Goal: Task Accomplishment & Management: Manage account settings

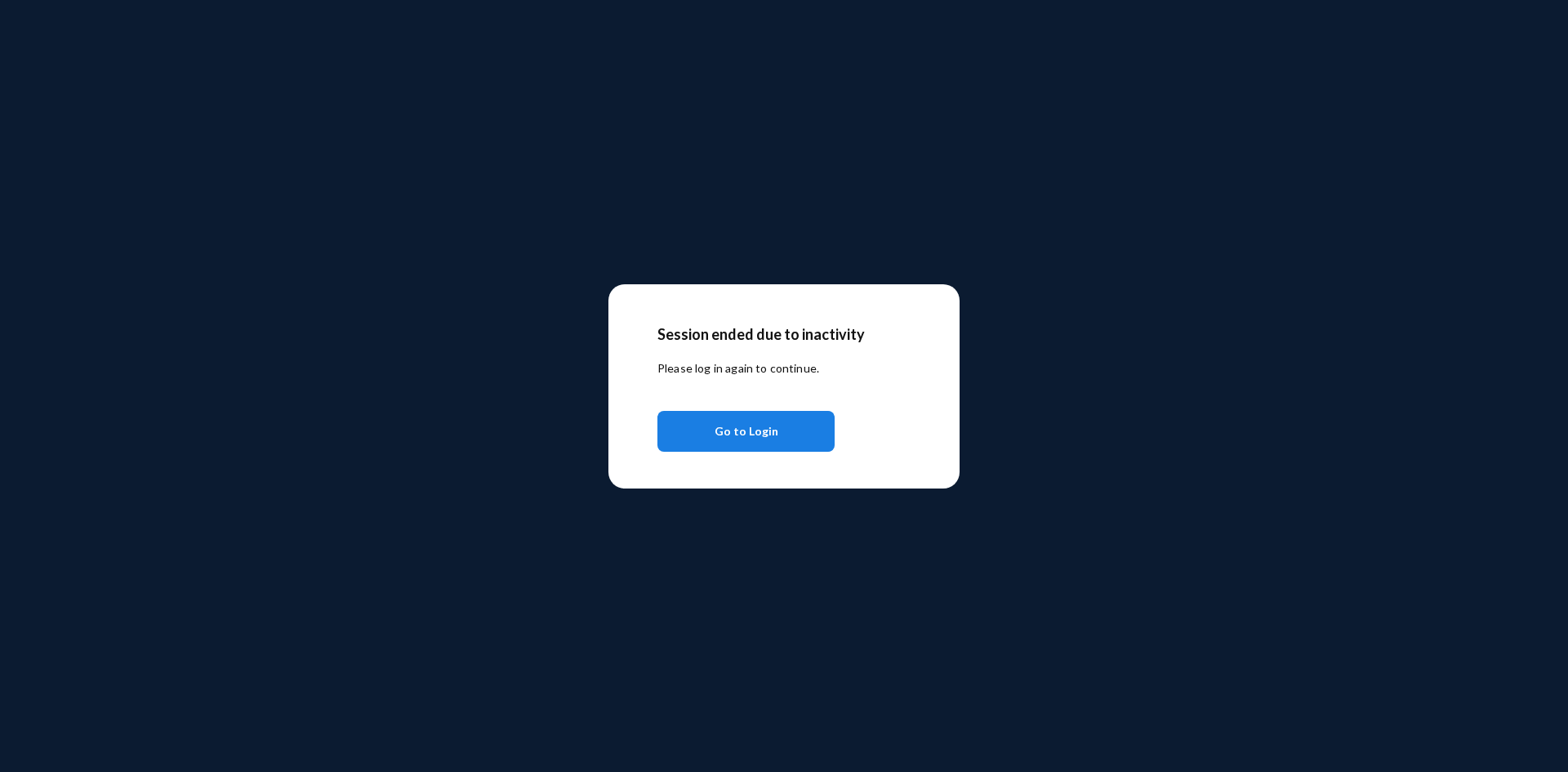
click at [753, 432] on span "Go to Login" at bounding box center [747, 431] width 64 height 29
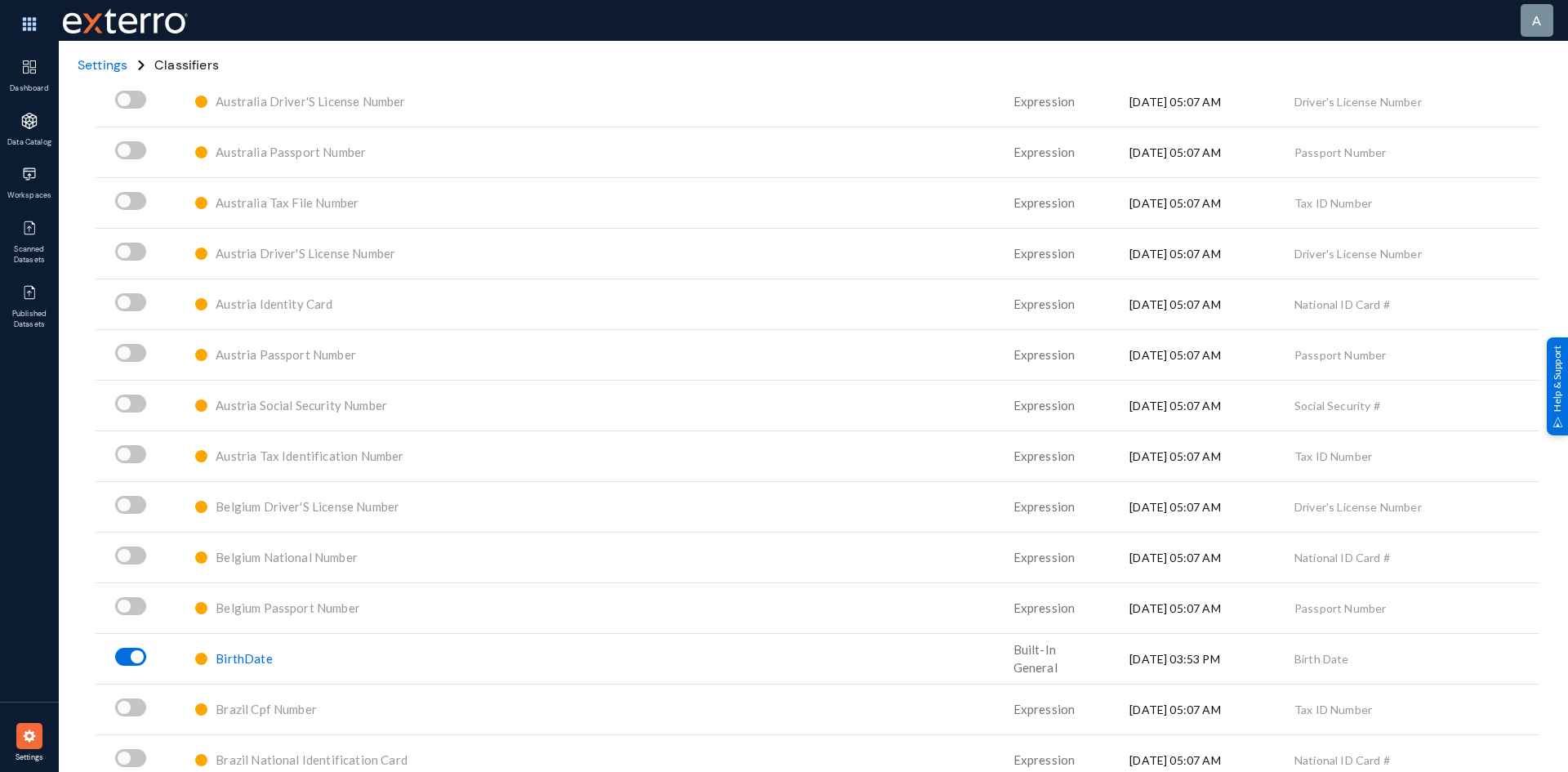
scroll to position [163, 0]
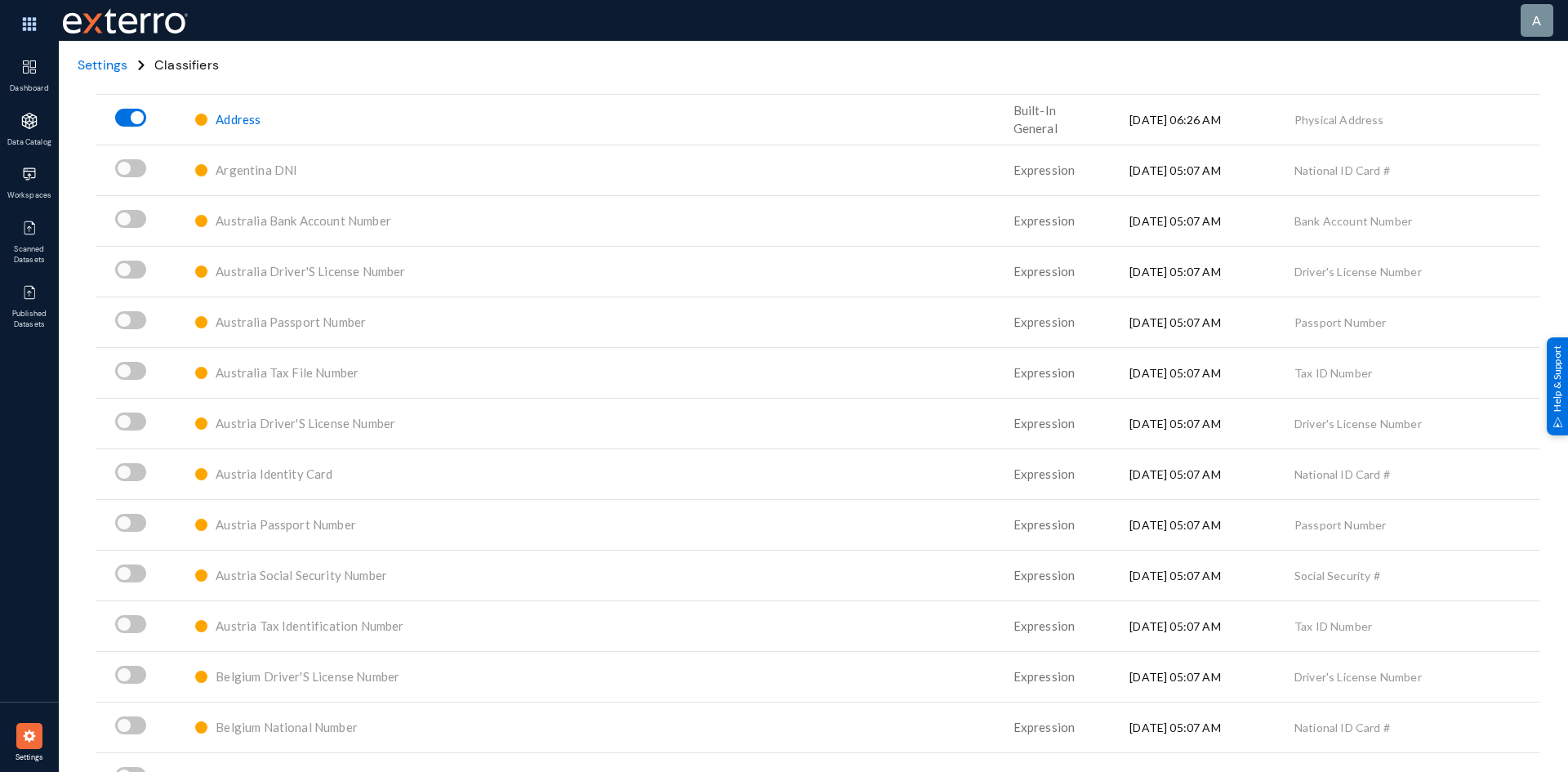
click at [35, 729] on img at bounding box center [29, 736] width 17 height 17
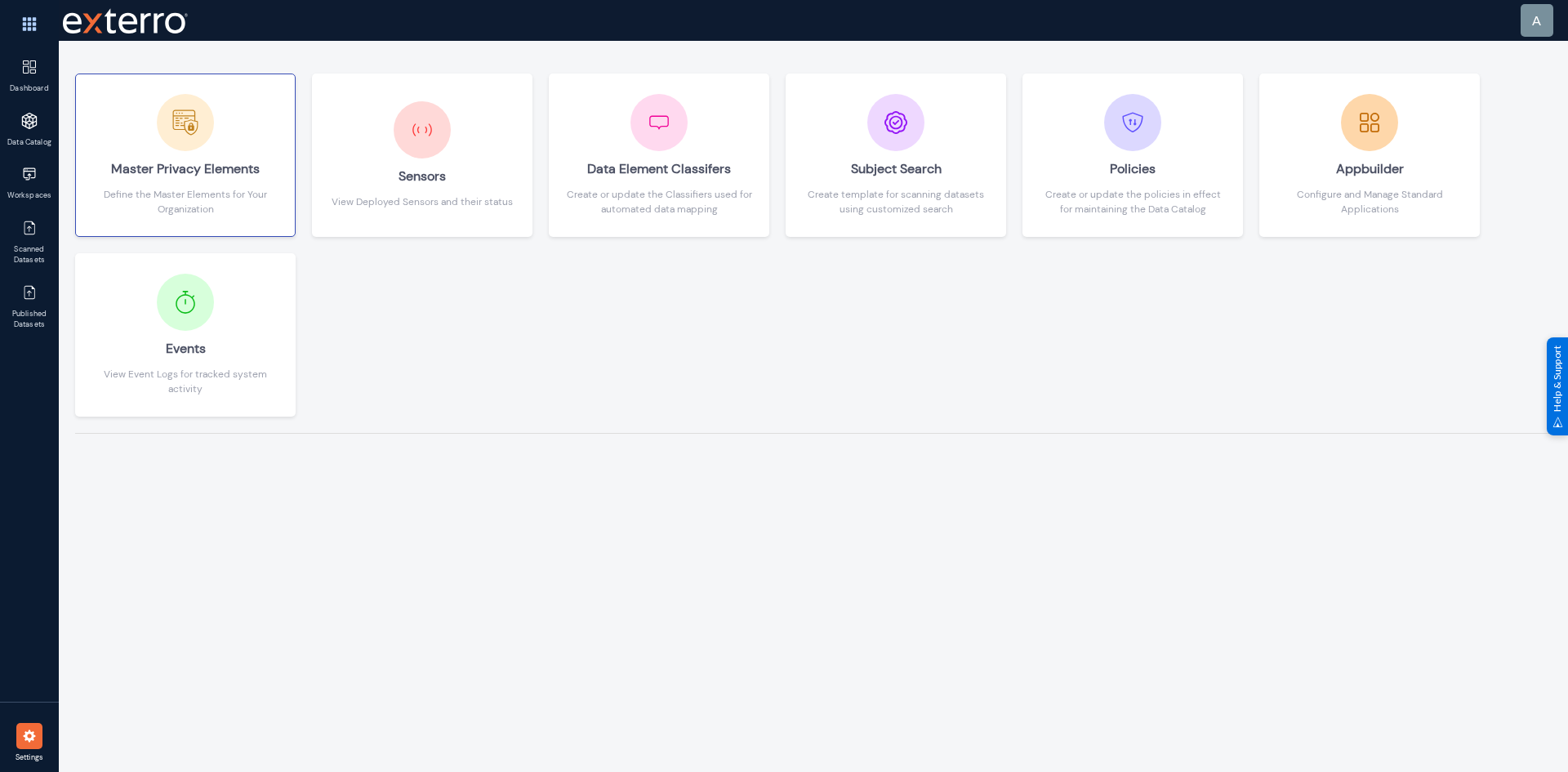
click at [225, 166] on div "Master Privacy Elements" at bounding box center [185, 169] width 186 height 36
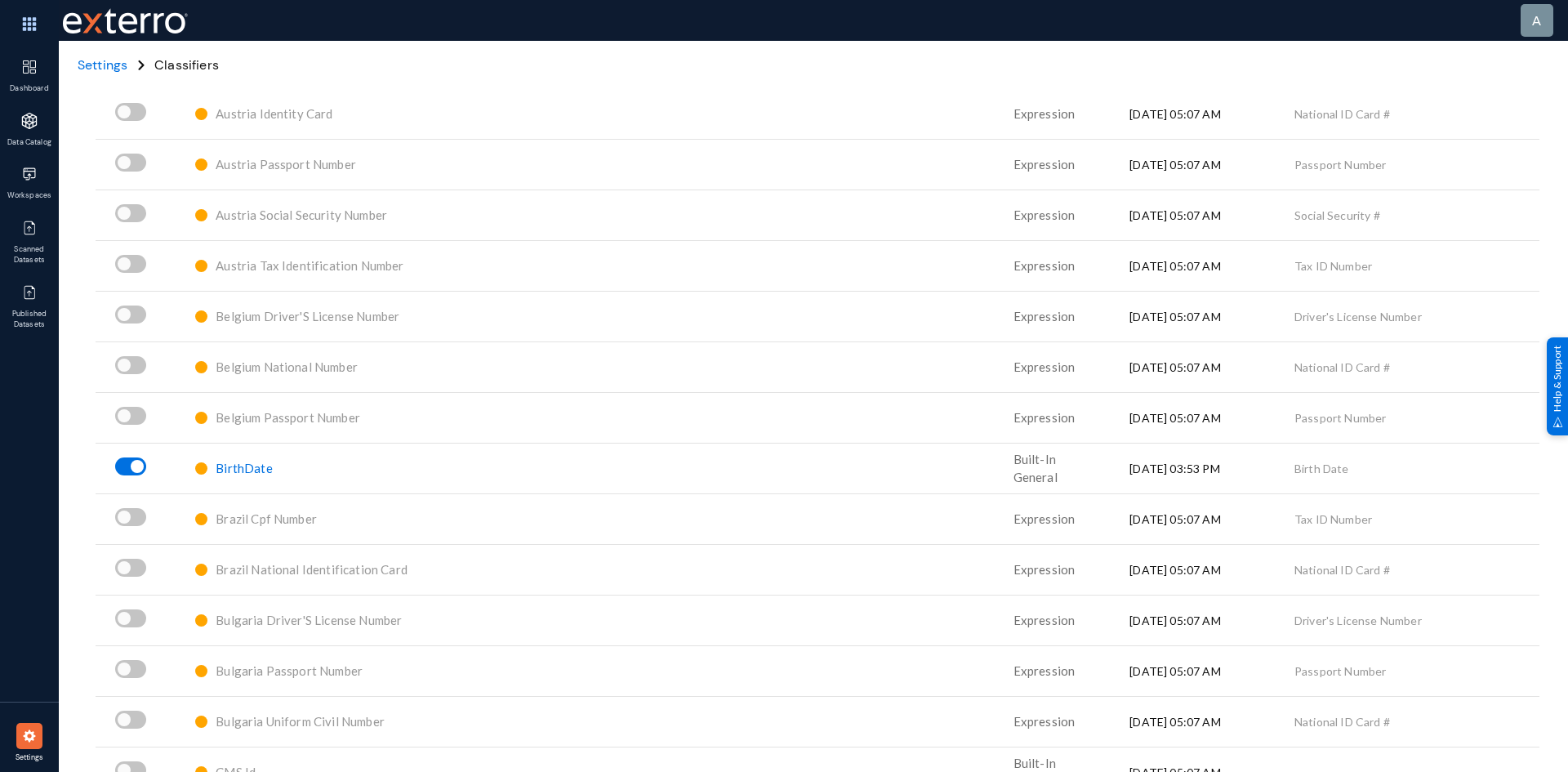
scroll to position [490, 0]
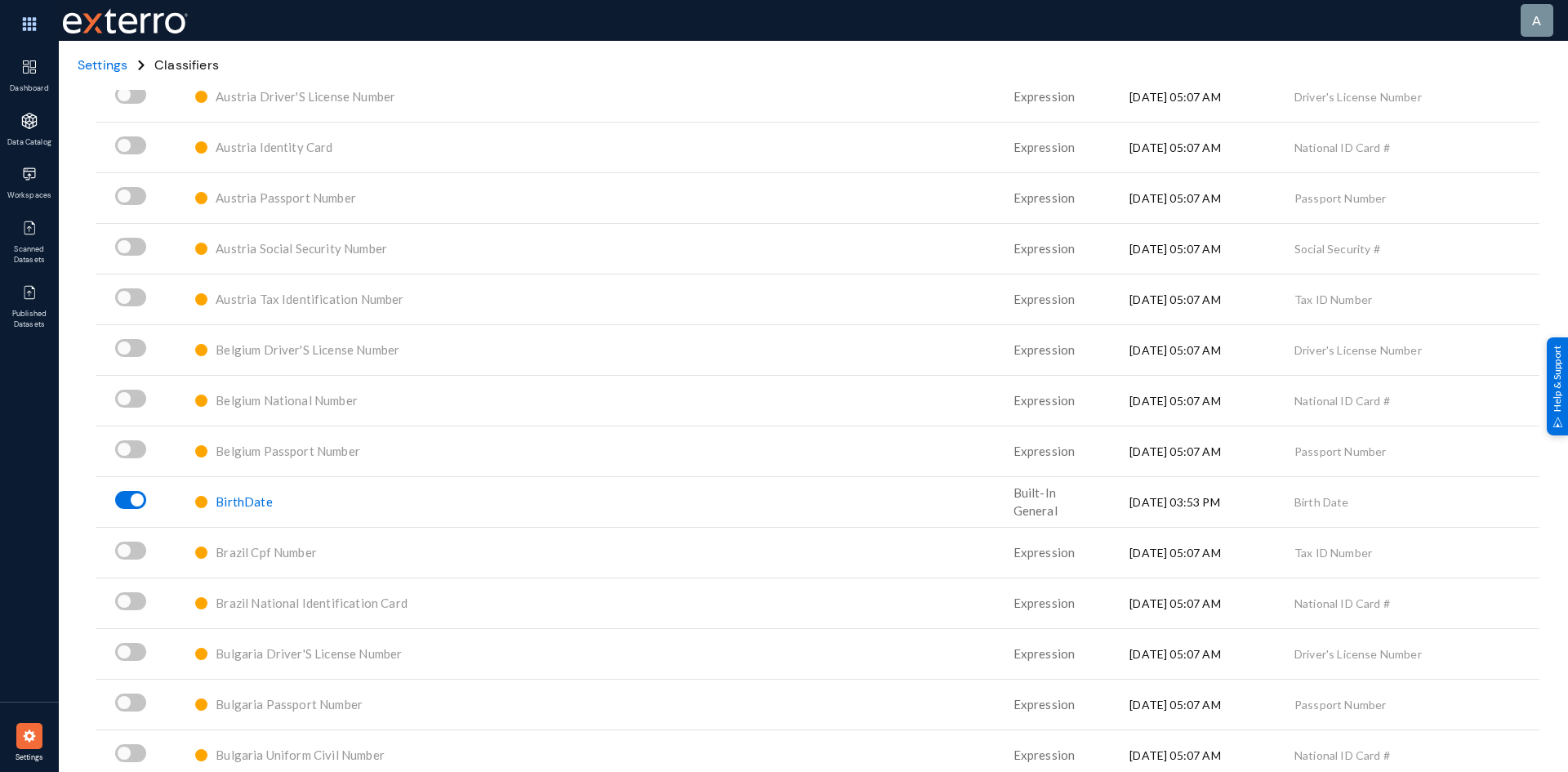
click at [234, 500] on span "BirthDate" at bounding box center [244, 501] width 56 height 15
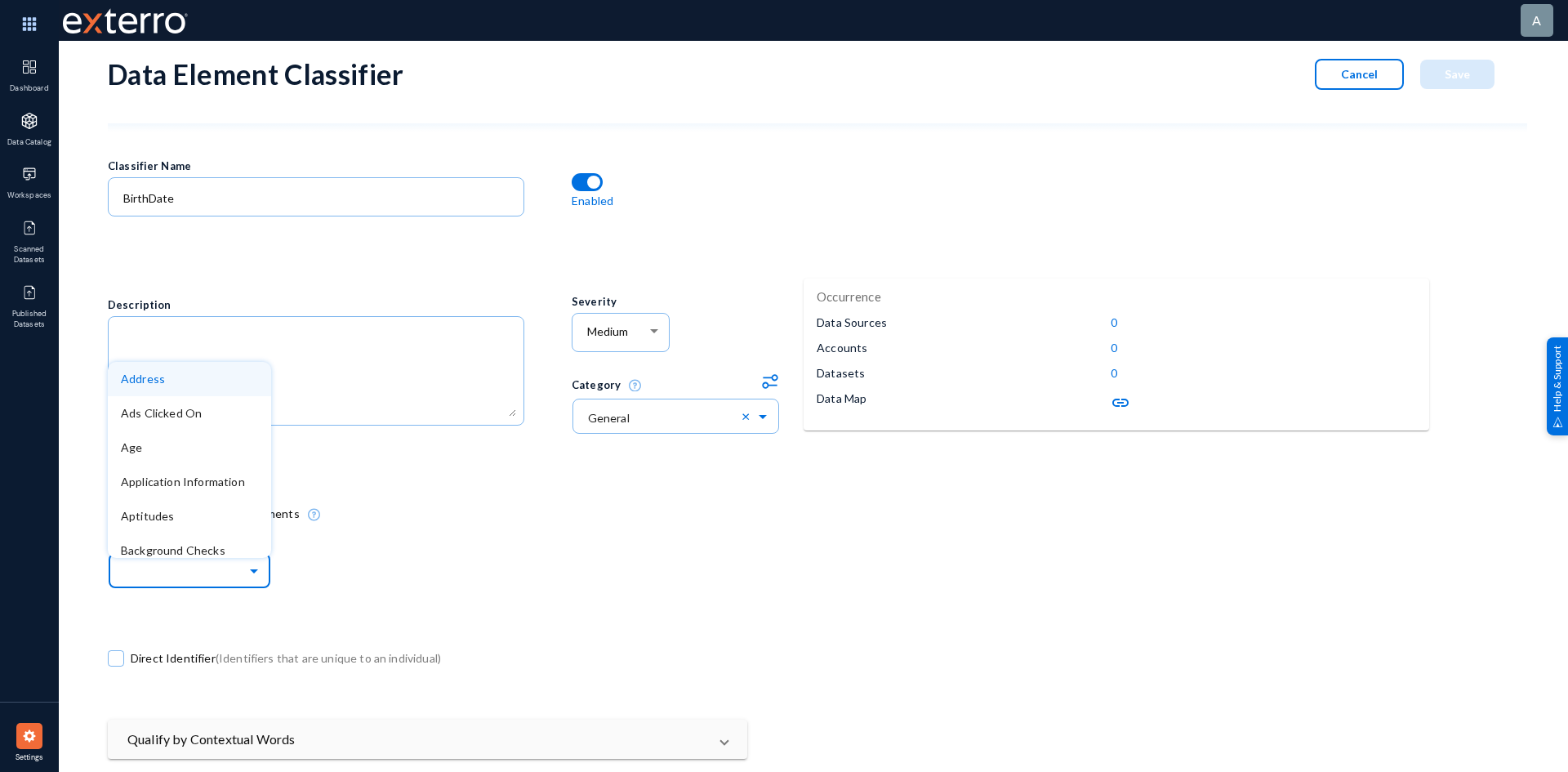
click at [258, 572] on span at bounding box center [255, 570] width 18 height 12
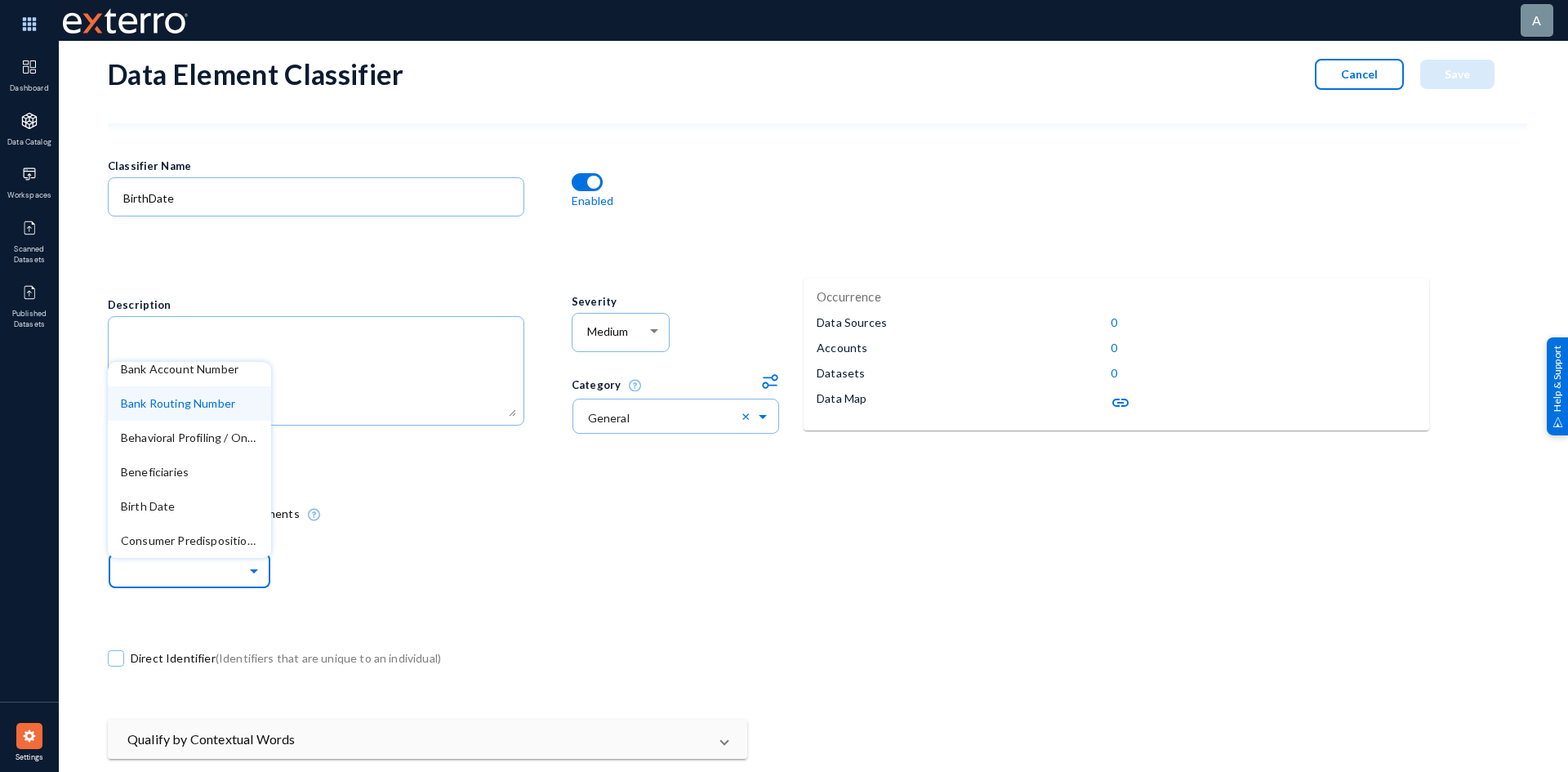
scroll to position [245, 0]
click at [170, 479] on span "Birth Date" at bounding box center [149, 477] width 54 height 14
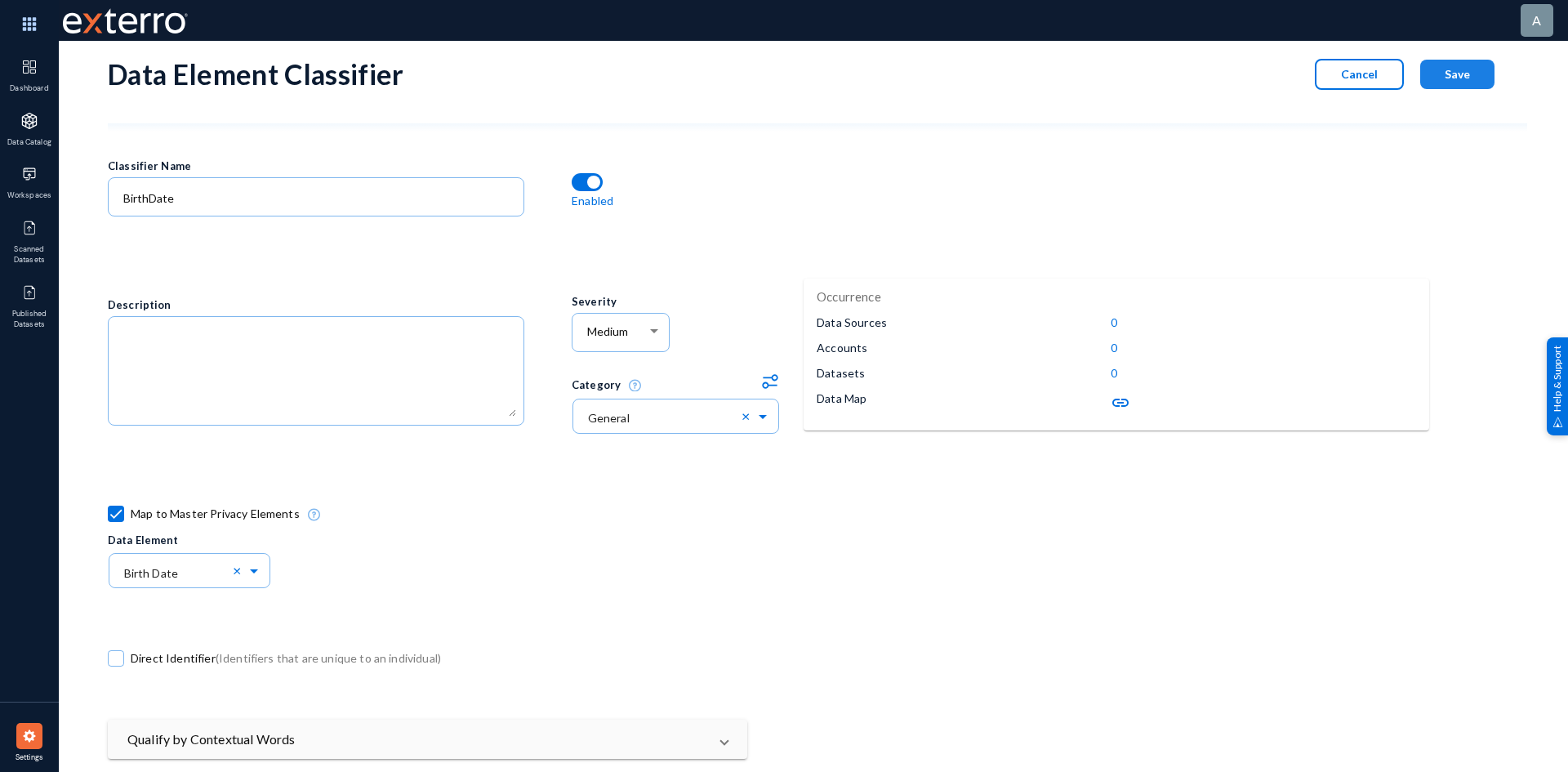
click at [1477, 82] on button "Save" at bounding box center [1457, 74] width 75 height 29
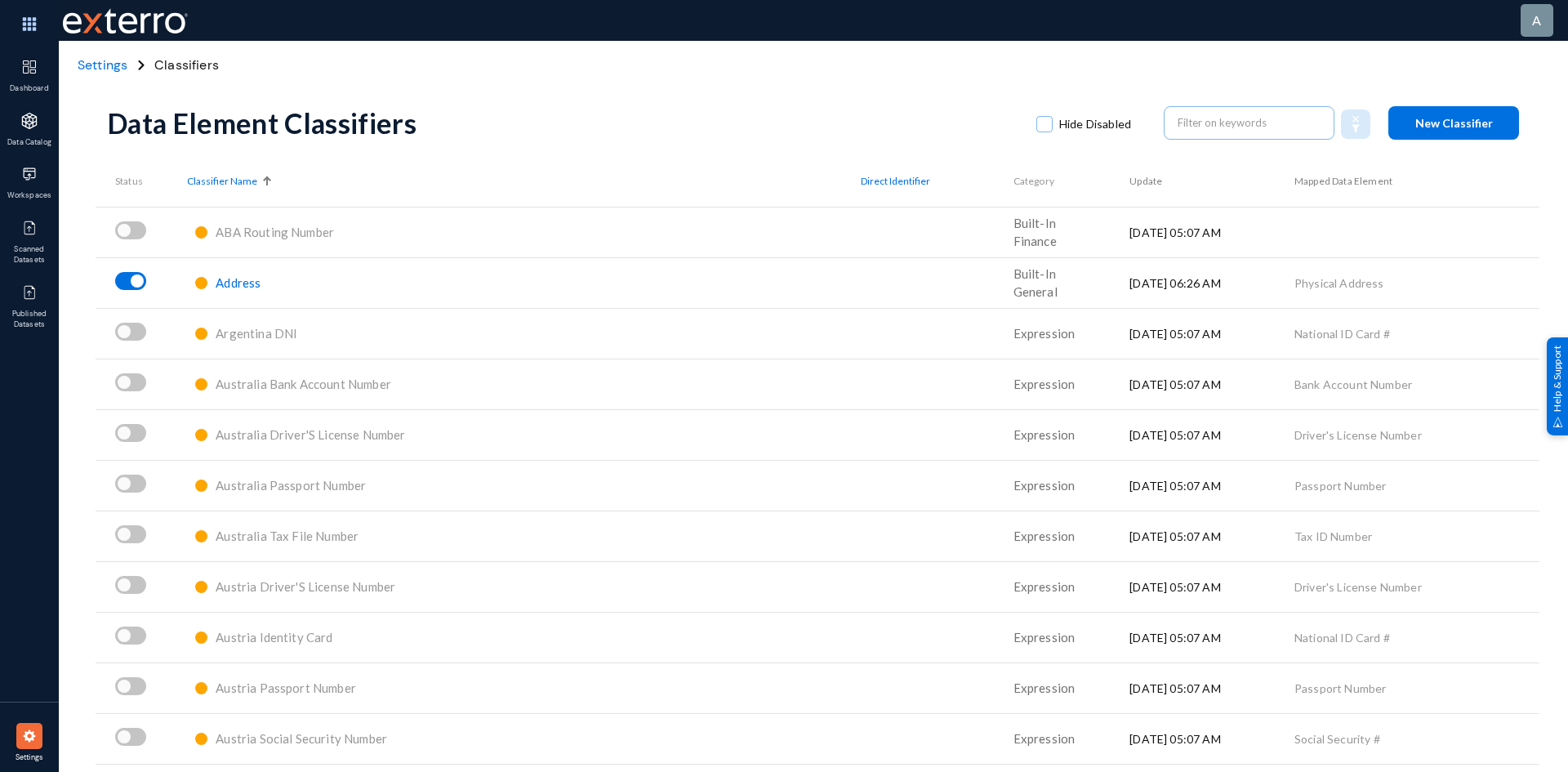
click at [30, 733] on img at bounding box center [29, 736] width 17 height 17
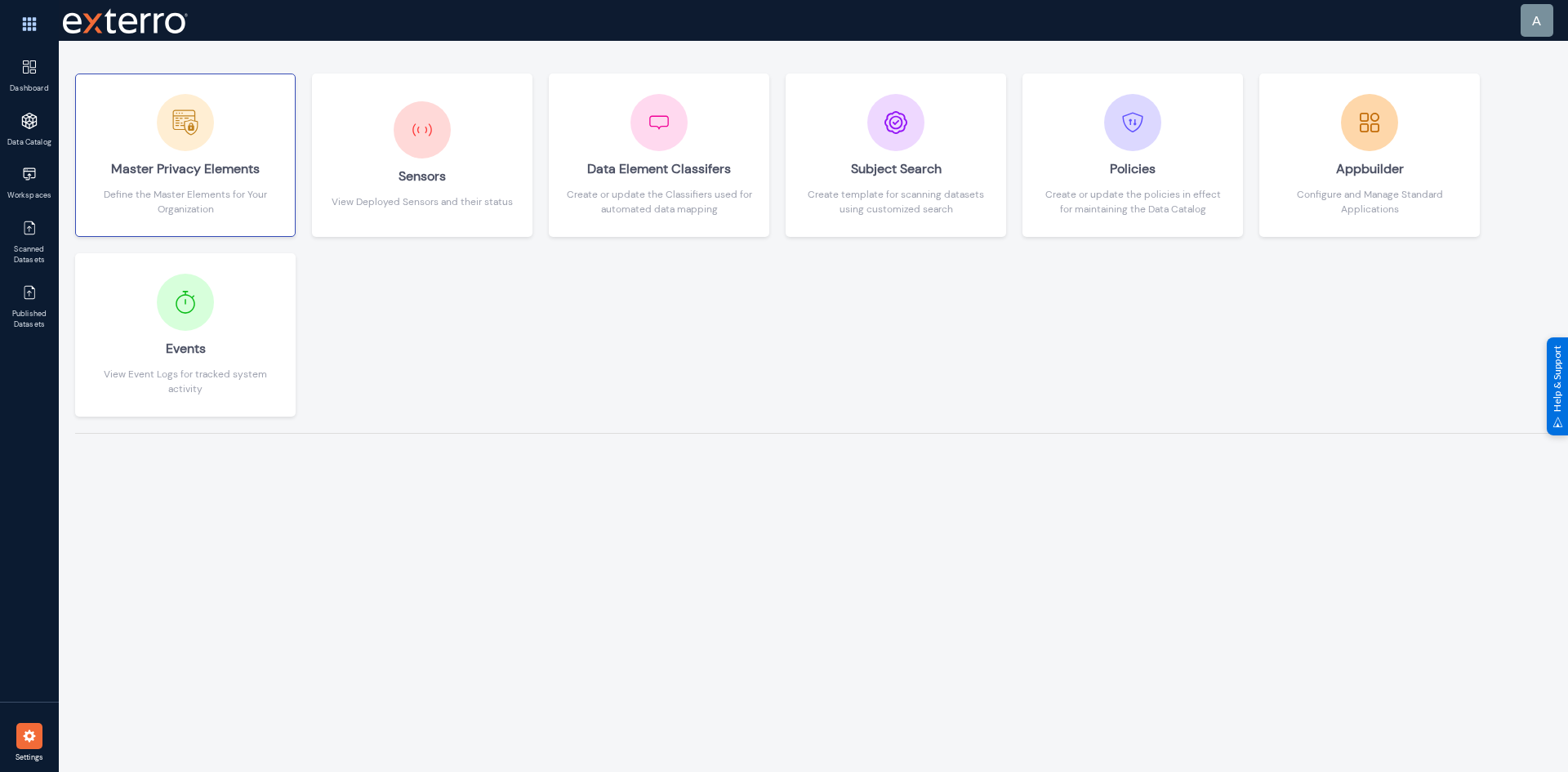
click at [199, 204] on div "Define the Master Elements for Your Organization" at bounding box center [185, 202] width 186 height 29
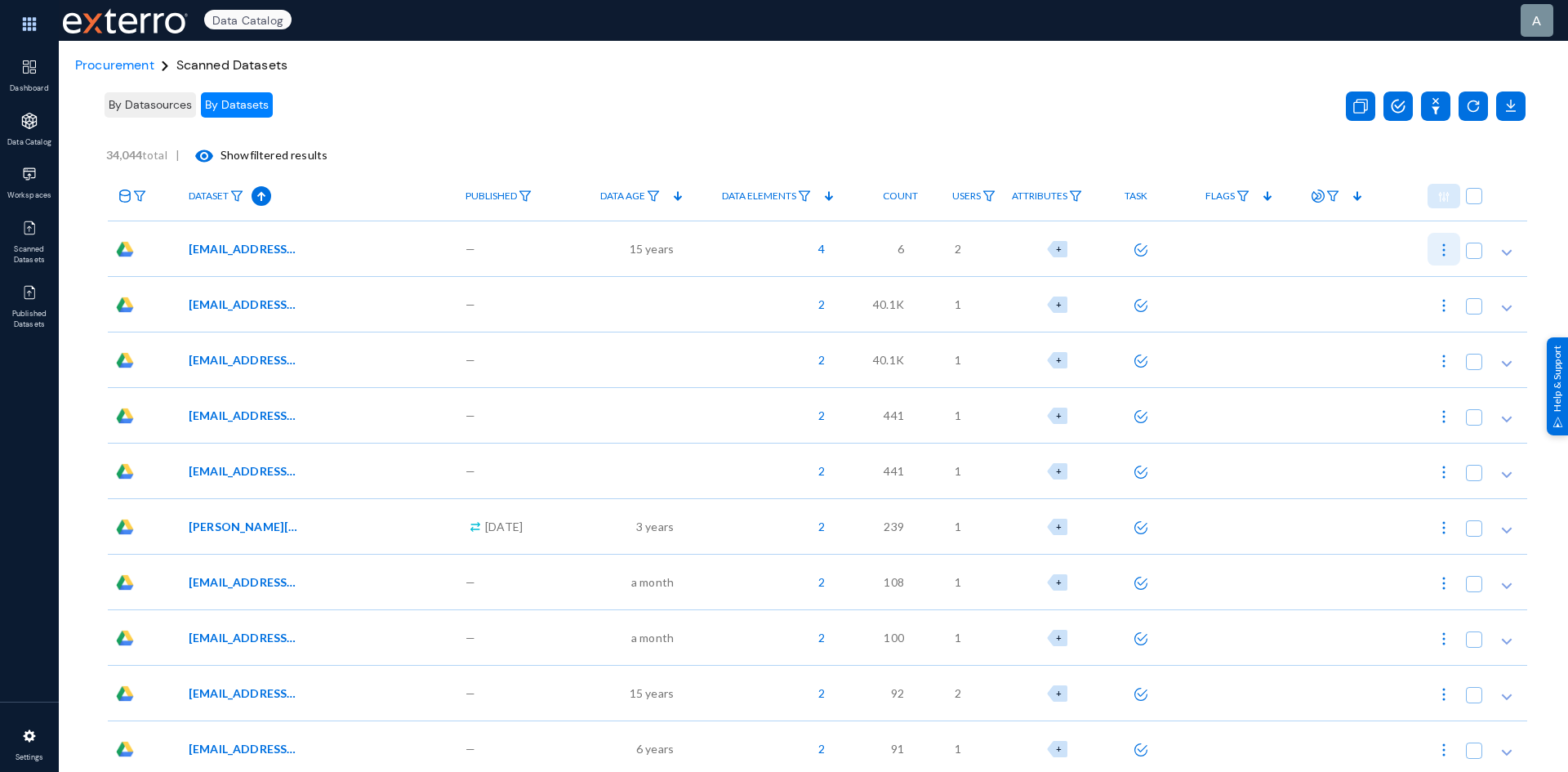
click at [1440, 252] on img at bounding box center [1444, 250] width 17 height 17
checkbox input "true"
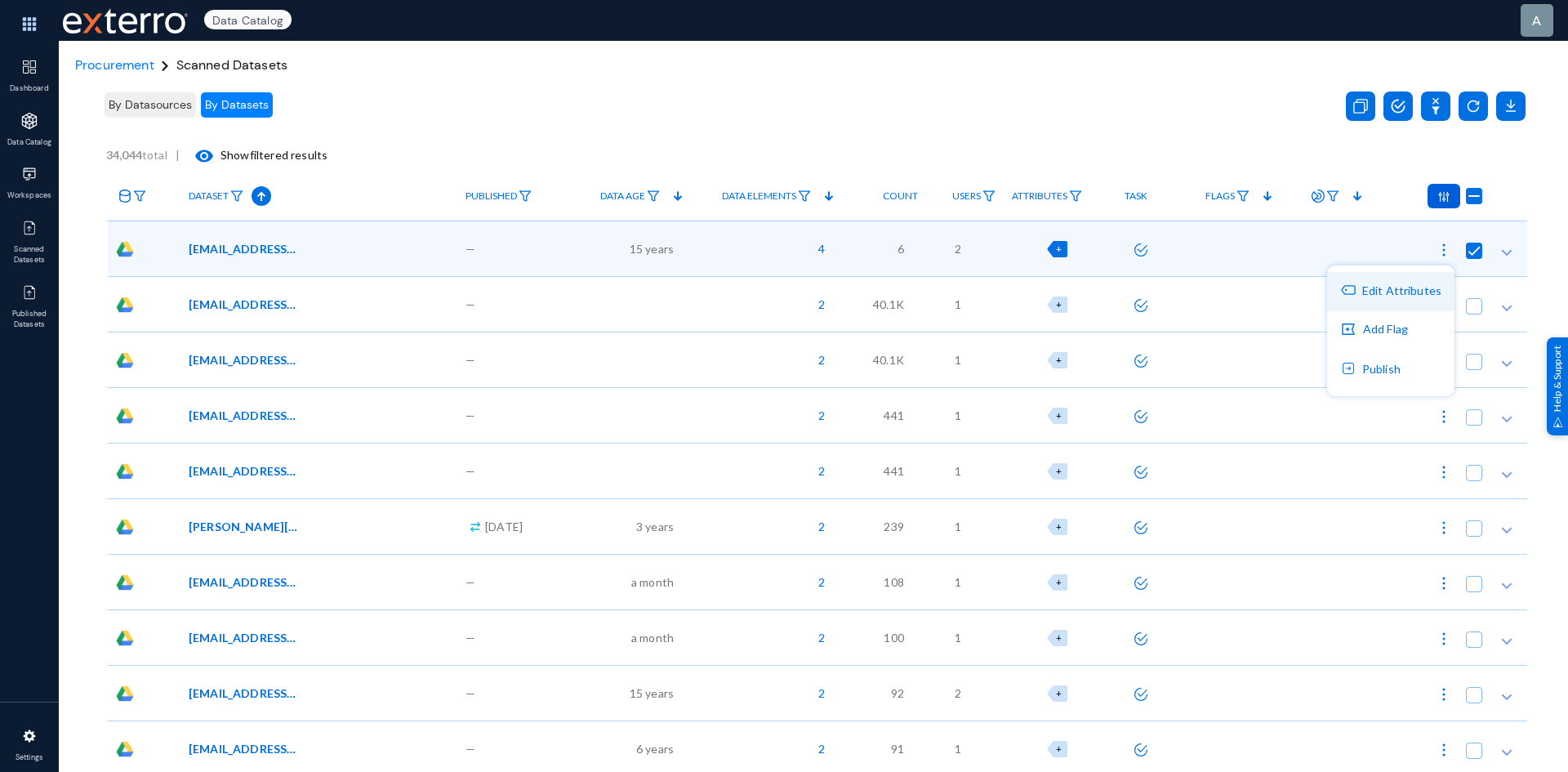
click at [1383, 295] on button "Edit Attributes" at bounding box center [1390, 291] width 127 height 39
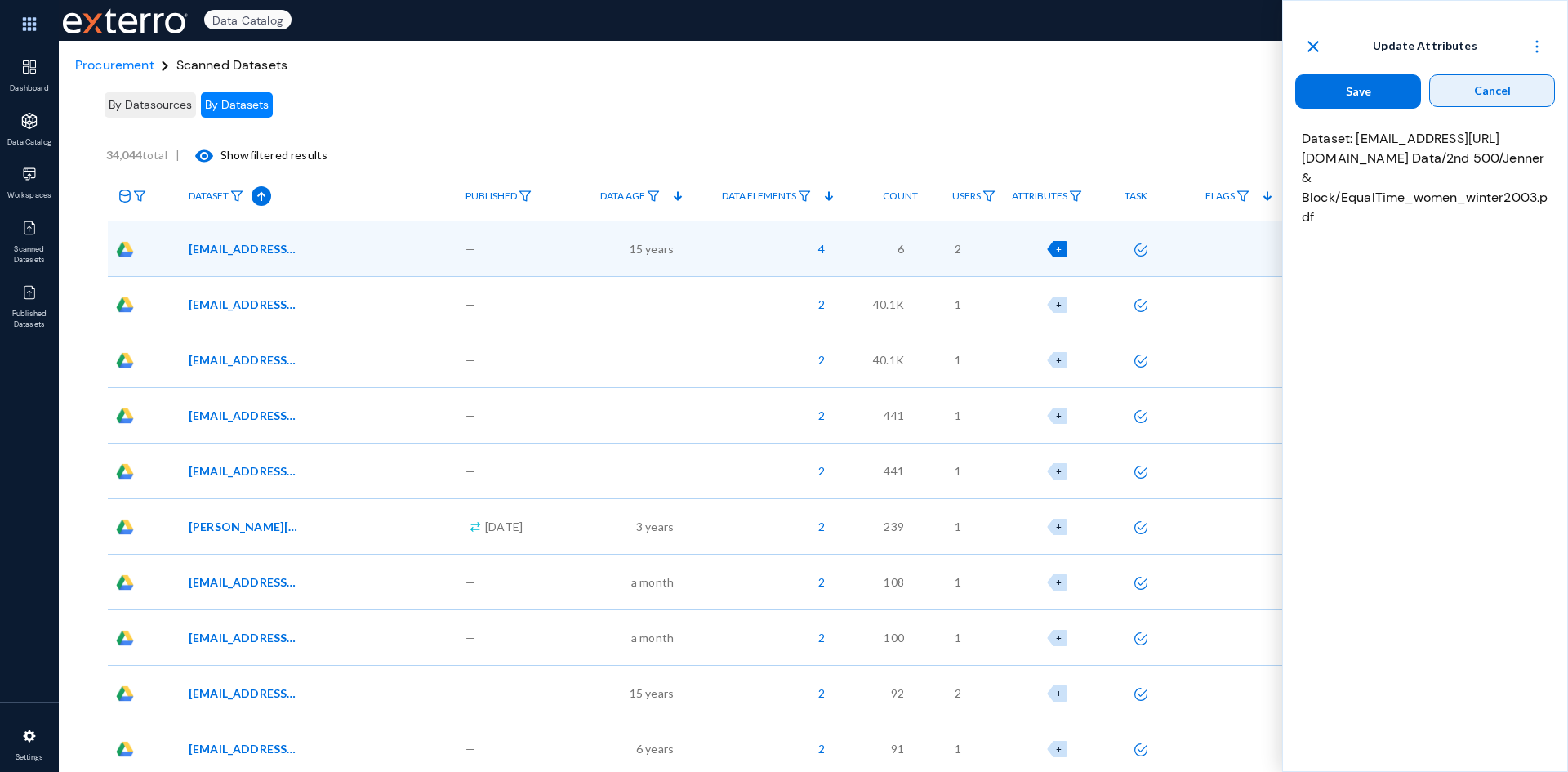
click at [1485, 93] on span "Cancel" at bounding box center [1493, 90] width 37 height 14
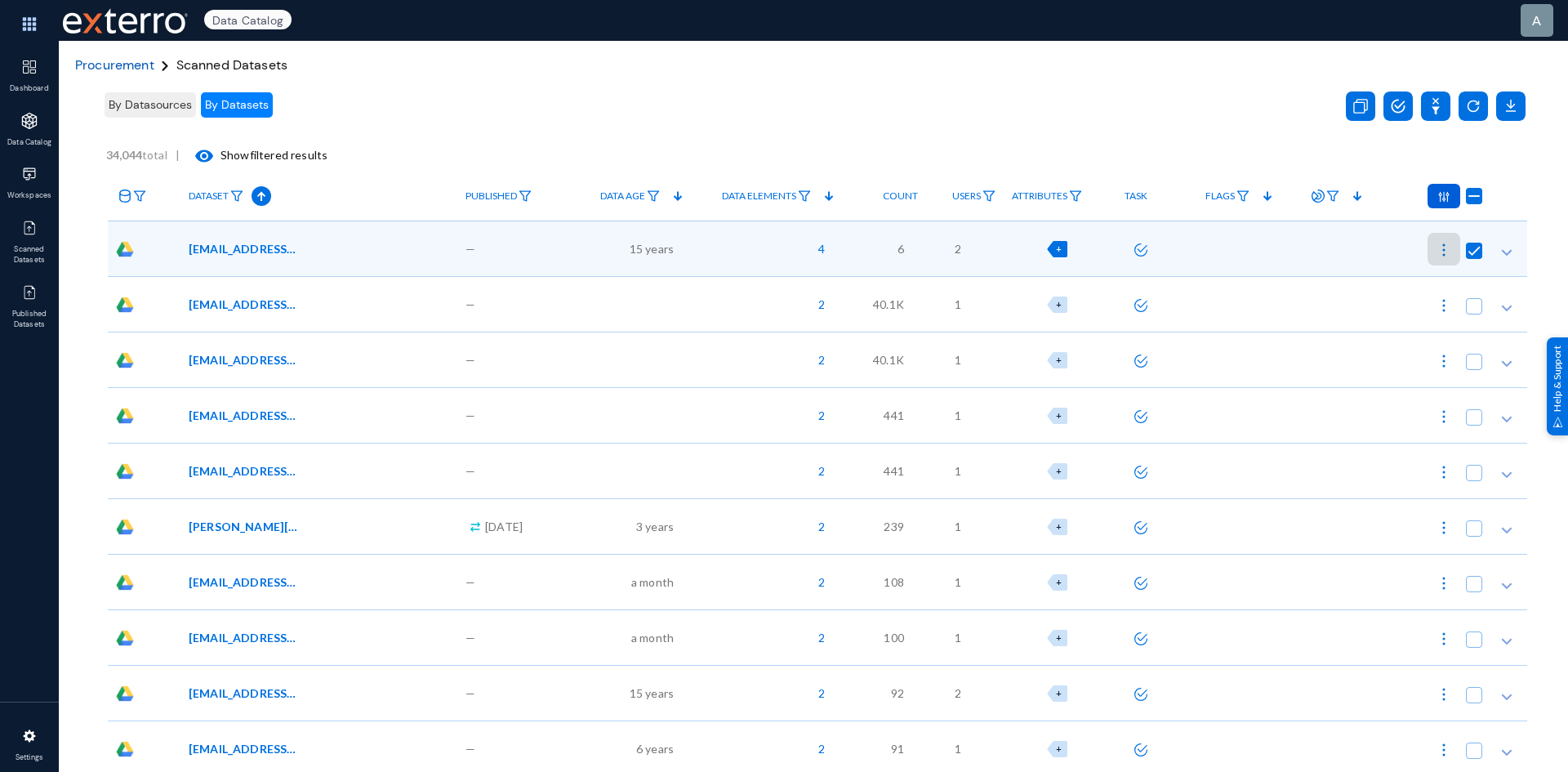
click at [104, 68] on span "Procurement" at bounding box center [115, 65] width 80 height 17
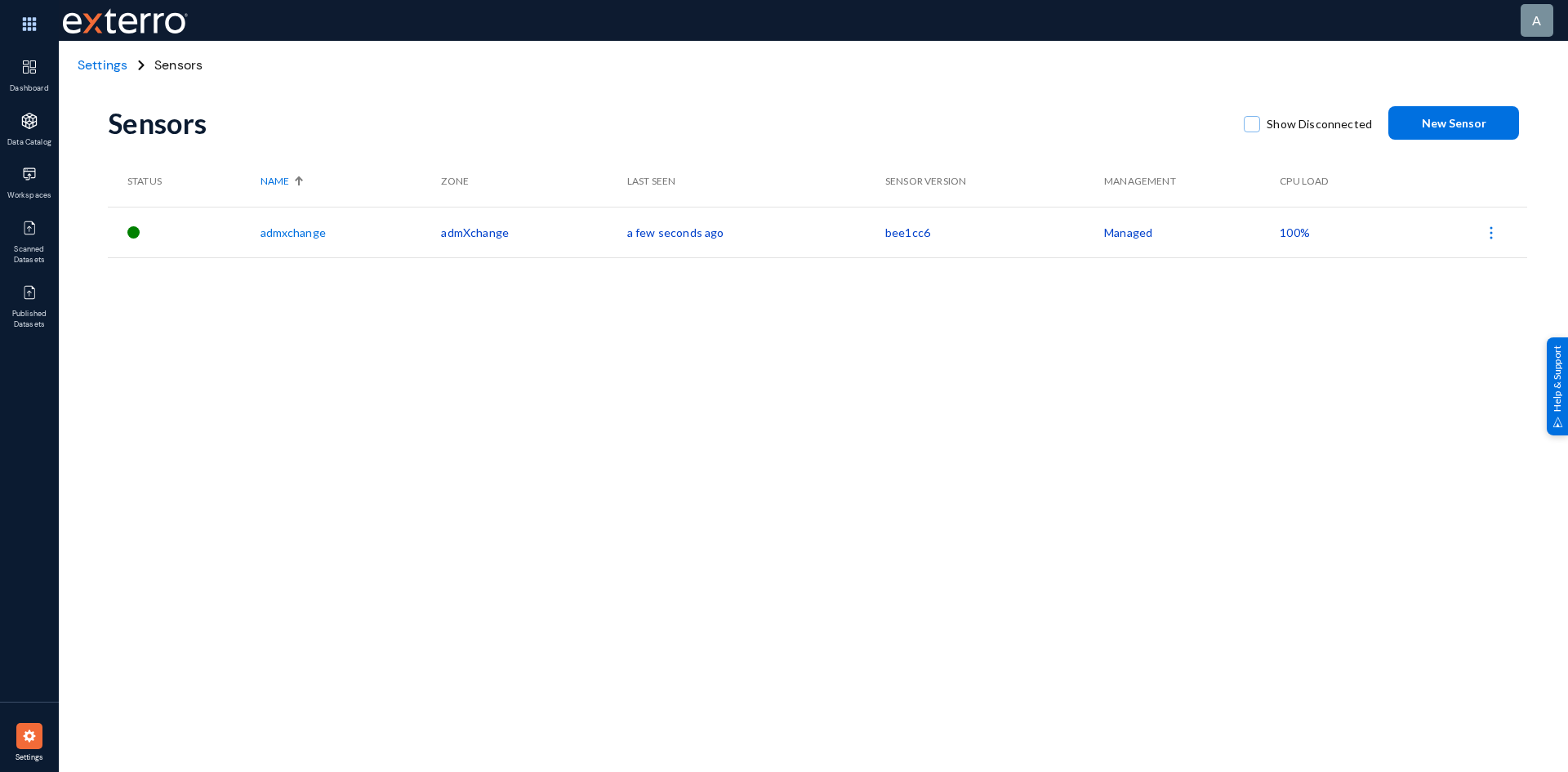
click at [1493, 234] on img at bounding box center [1491, 232] width 17 height 17
click at [919, 389] on div at bounding box center [784, 386] width 1568 height 772
click at [27, 170] on img at bounding box center [29, 174] width 17 height 17
